Goal: Information Seeking & Learning: Learn about a topic

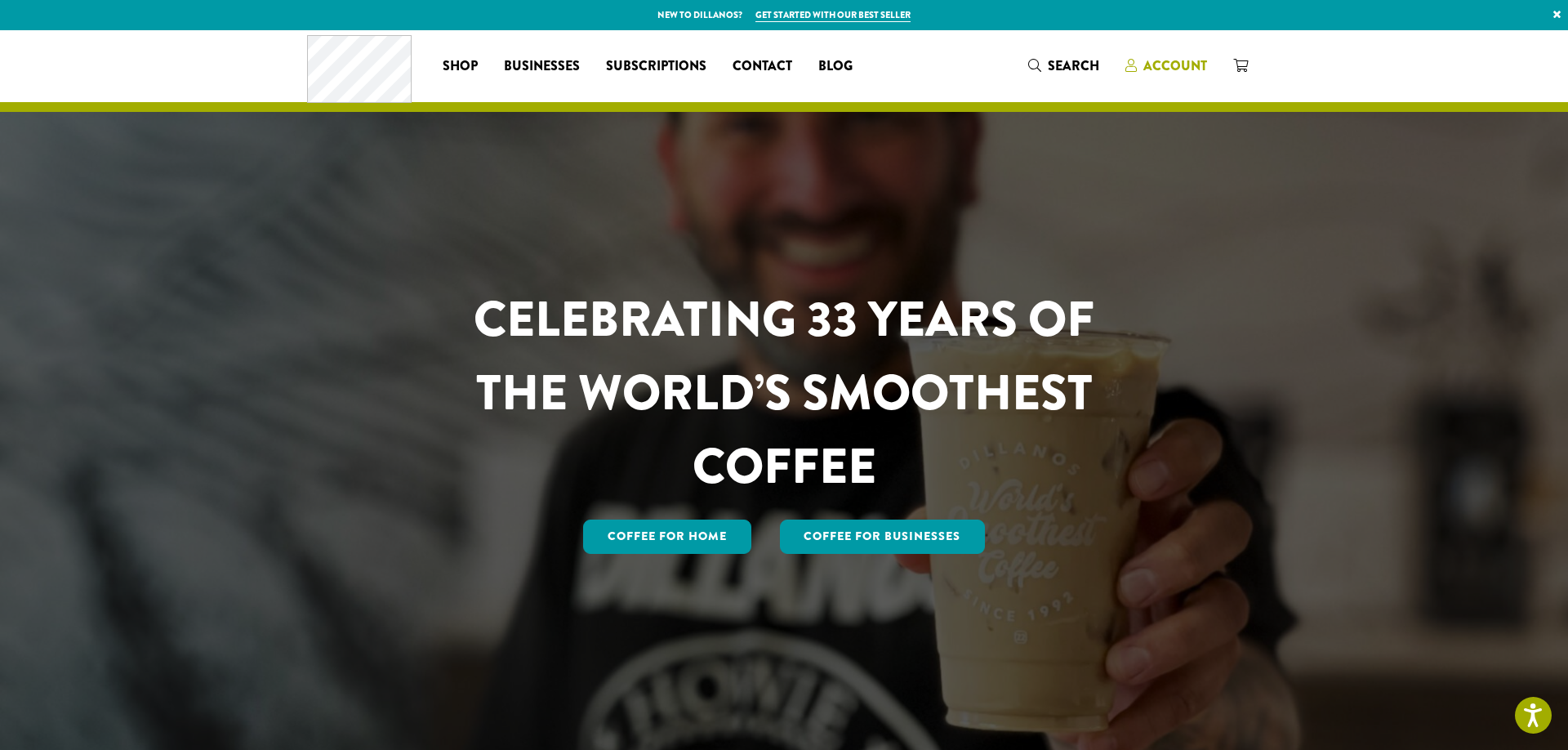
click at [1158, 66] on span "Account" at bounding box center [1175, 66] width 64 height 19
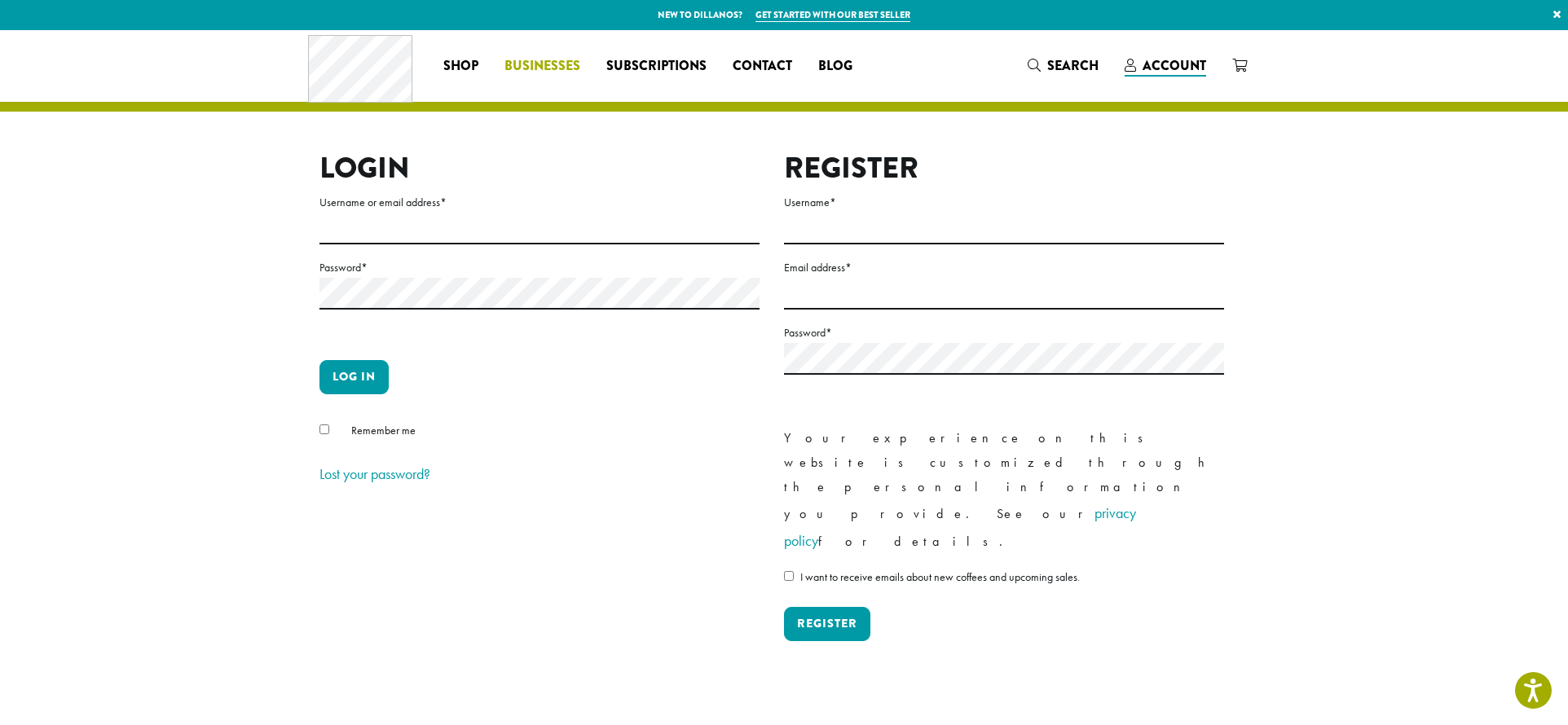
click at [528, 68] on span "Businesses" at bounding box center [542, 66] width 75 height 20
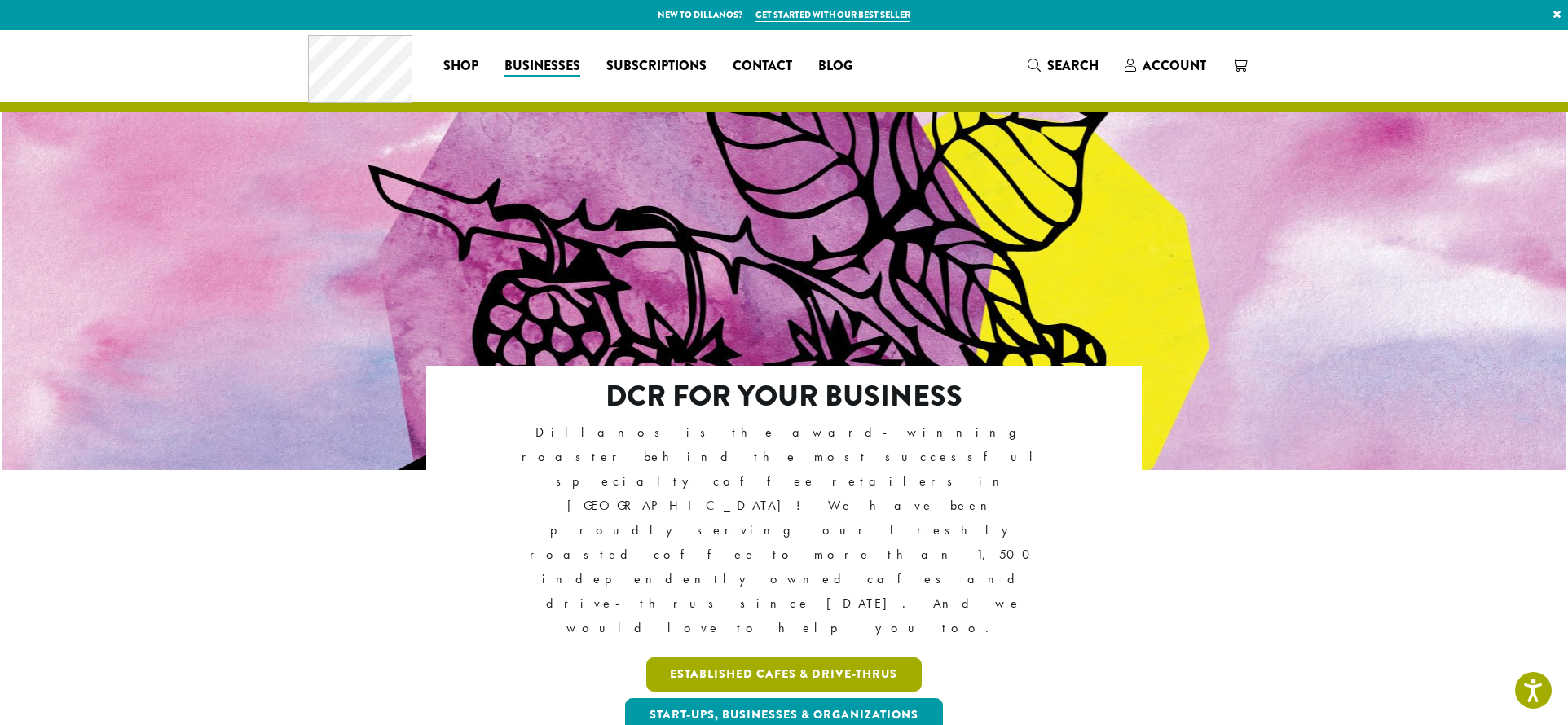
click at [698, 657] on link "Established Cafes & Drive-Thrus" at bounding box center [784, 674] width 276 height 35
